Goal: Information Seeking & Learning: Learn about a topic

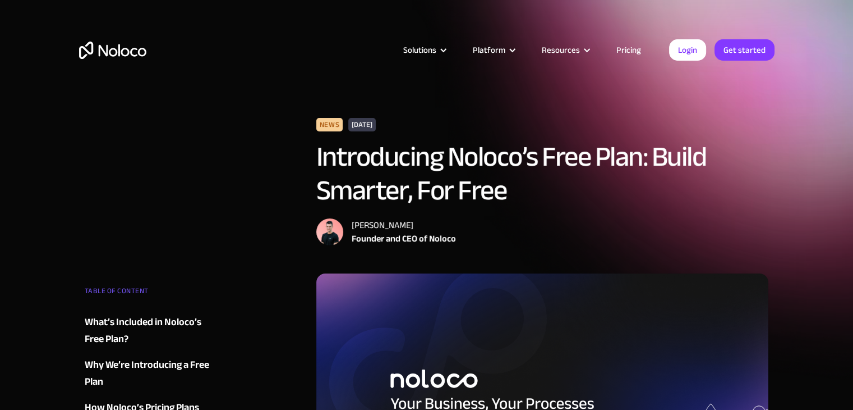
click at [640, 43] on link "Pricing" at bounding box center [628, 50] width 53 height 15
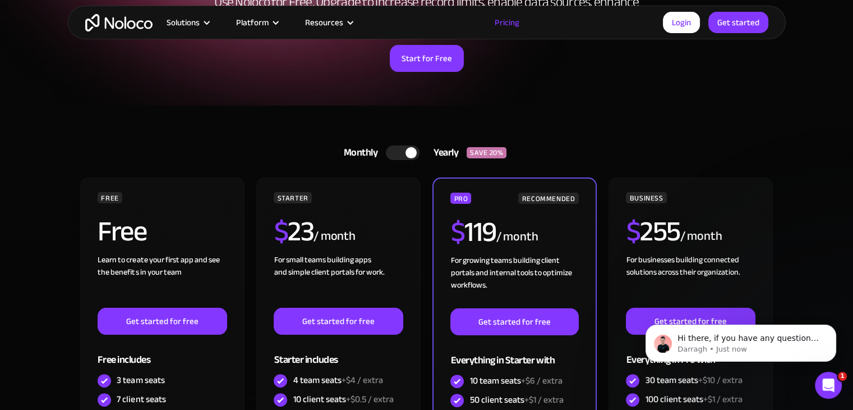
scroll to position [224, 0]
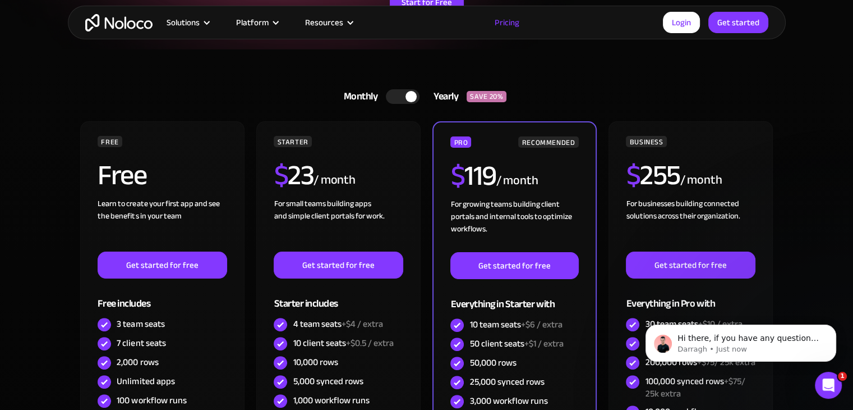
click at [394, 91] on div at bounding box center [403, 96] width 34 height 15
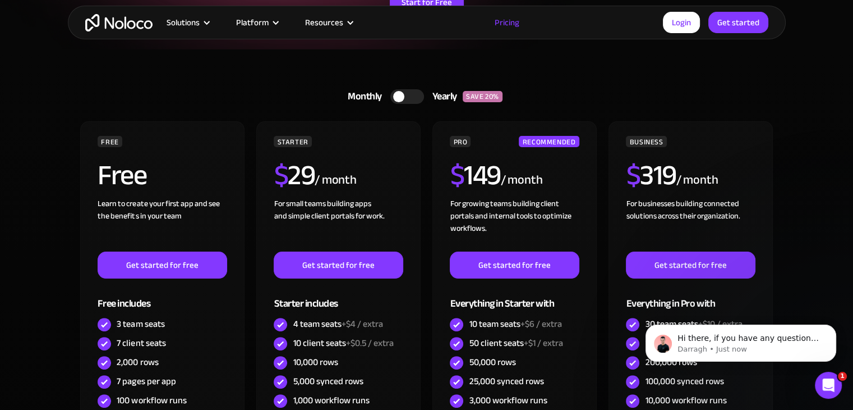
click at [411, 100] on div at bounding box center [407, 96] width 34 height 15
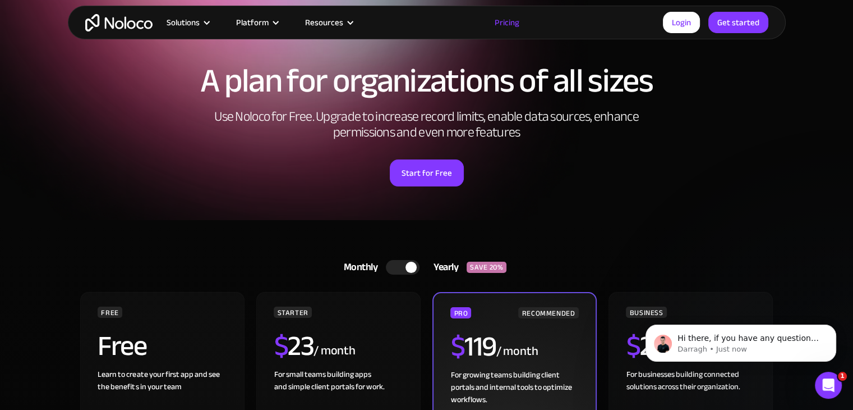
scroll to position [168, 0]
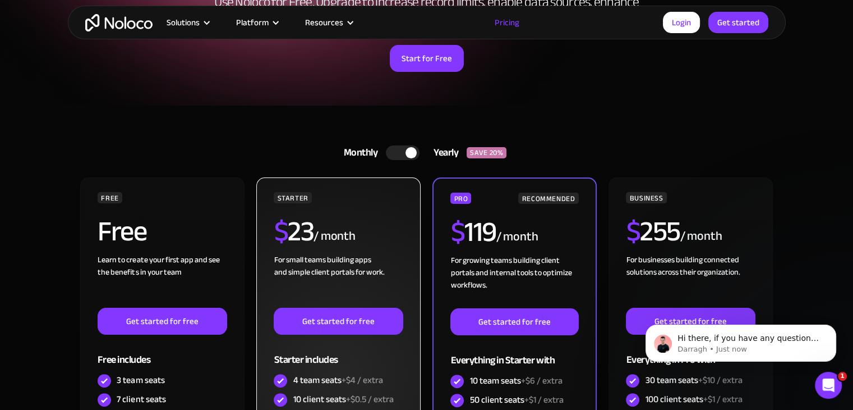
click at [375, 207] on div "STARTER $ 23 / month For small teams building apps and simple client portals fo…" at bounding box center [338, 329] width 129 height 274
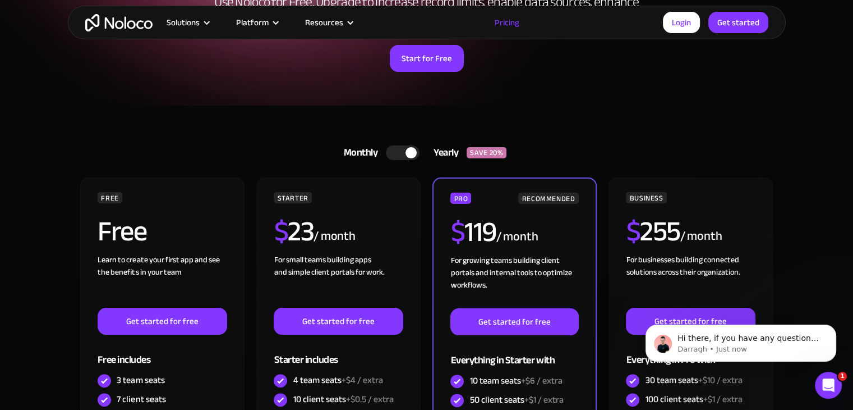
click at [399, 156] on div at bounding box center [403, 152] width 34 height 15
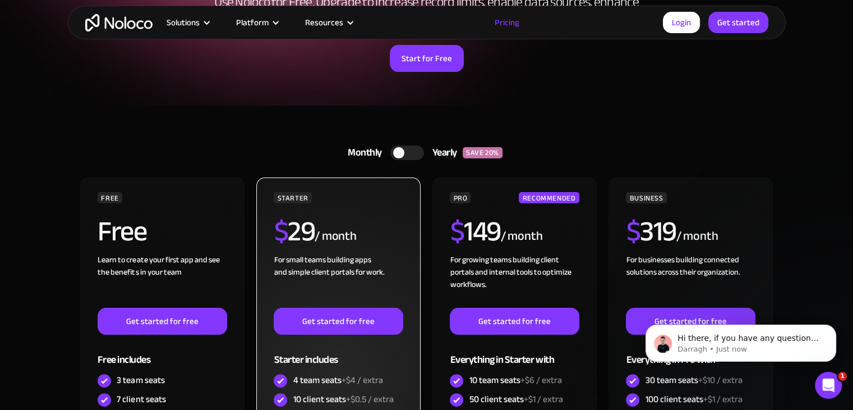
click at [385, 209] on div "STARTER $ 29 / month For small teams building apps and simple client portals fo…" at bounding box center [338, 329] width 129 height 274
click at [379, 220] on div "$ 29 / month" at bounding box center [338, 235] width 129 height 36
click at [383, 186] on div "STARTER $ 29 / month For small teams building apps and simple client portals fo…" at bounding box center [338, 374] width 164 height 394
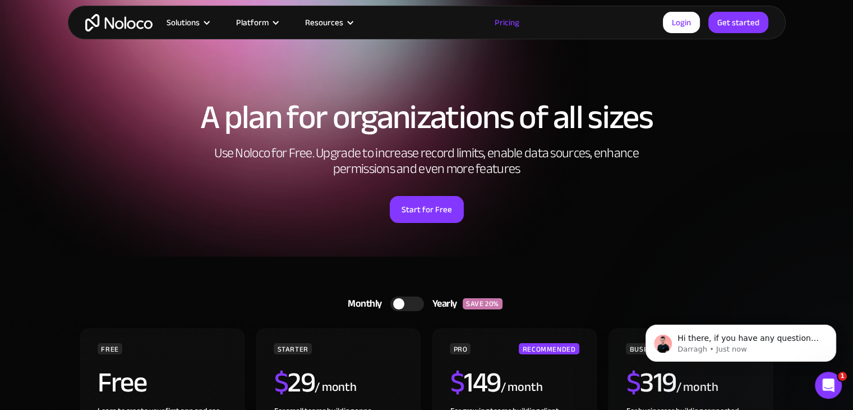
scroll to position [0, 0]
